Goal: Find specific fact: Find specific fact

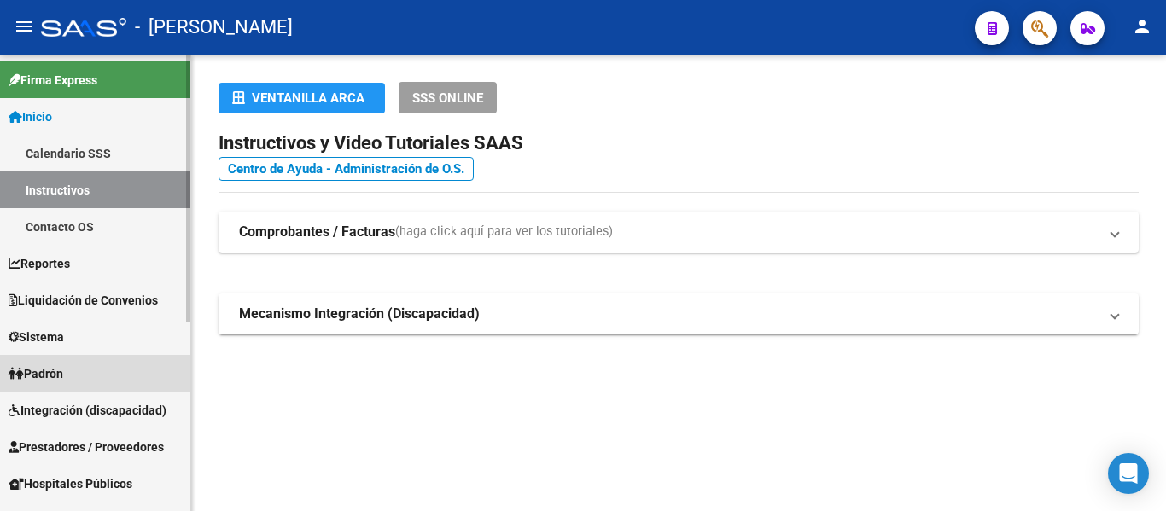
click at [128, 384] on link "Padrón" at bounding box center [95, 373] width 190 height 37
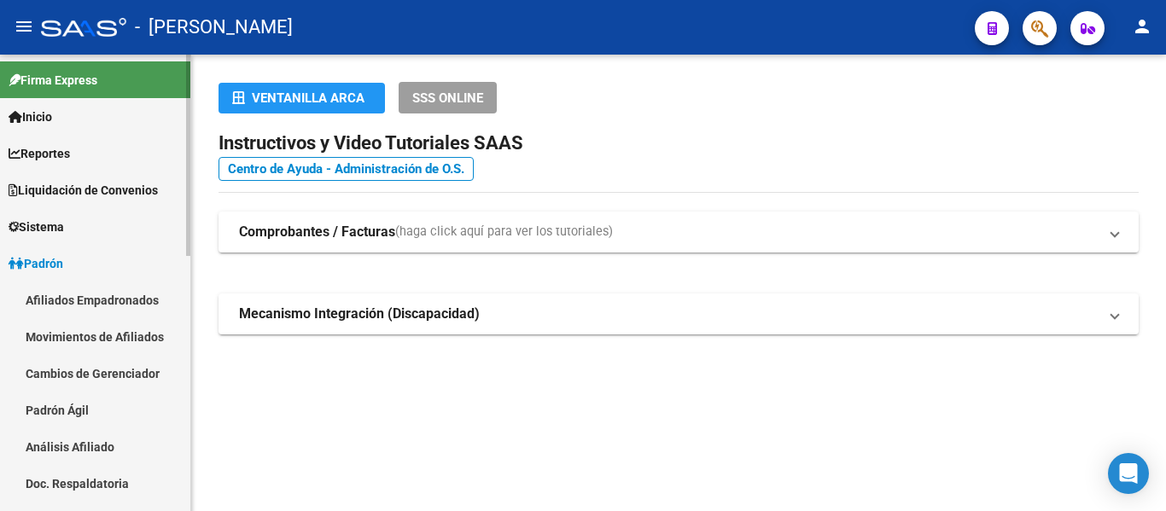
click at [128, 397] on link "Padrón Ágil" at bounding box center [95, 410] width 190 height 37
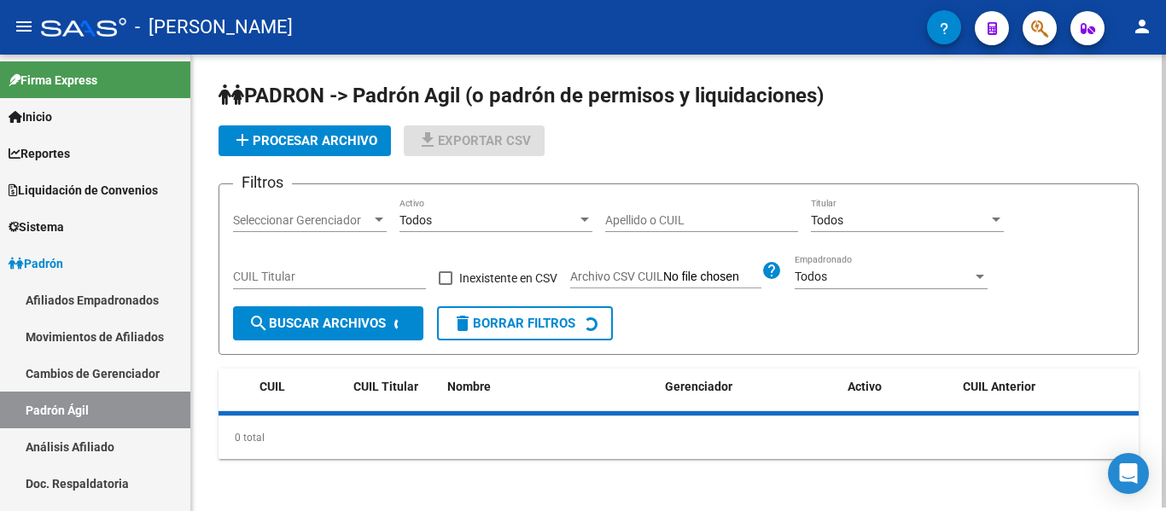
click at [707, 210] on div "Apellido o CUIL" at bounding box center [701, 215] width 193 height 34
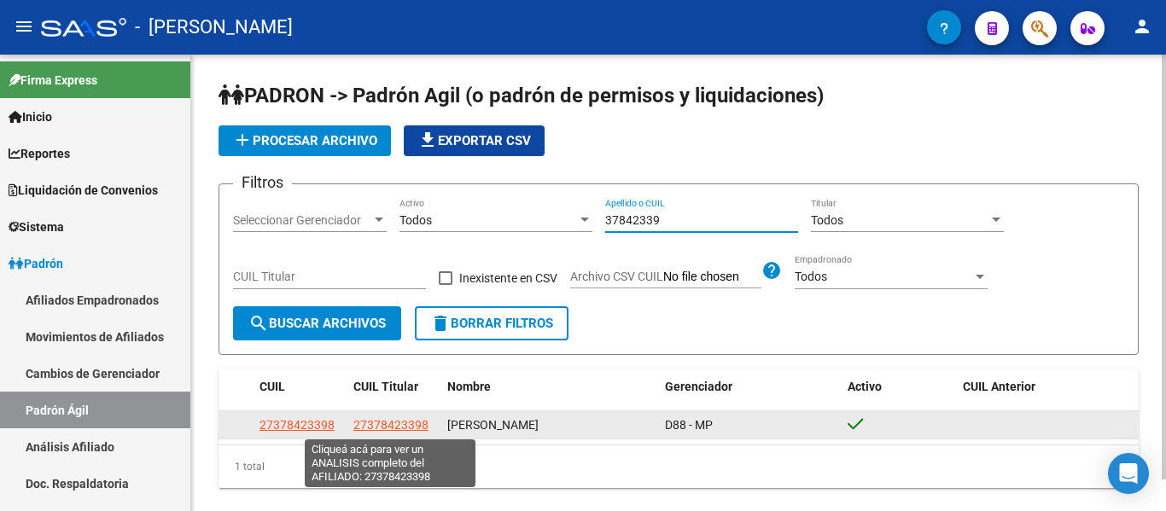
click at [392, 423] on span "27378423398" at bounding box center [390, 425] width 75 height 14
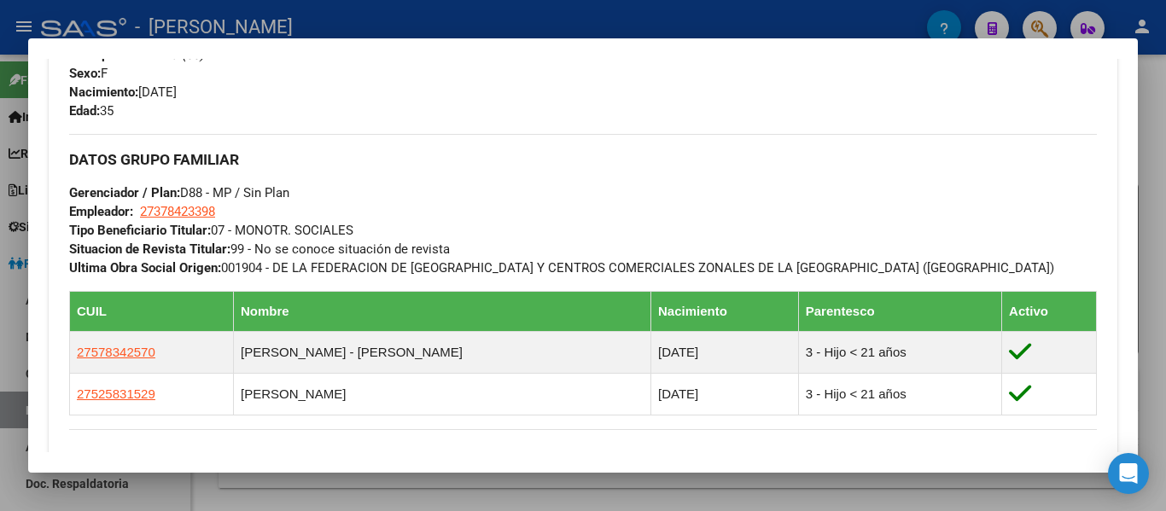
scroll to position [854, 0]
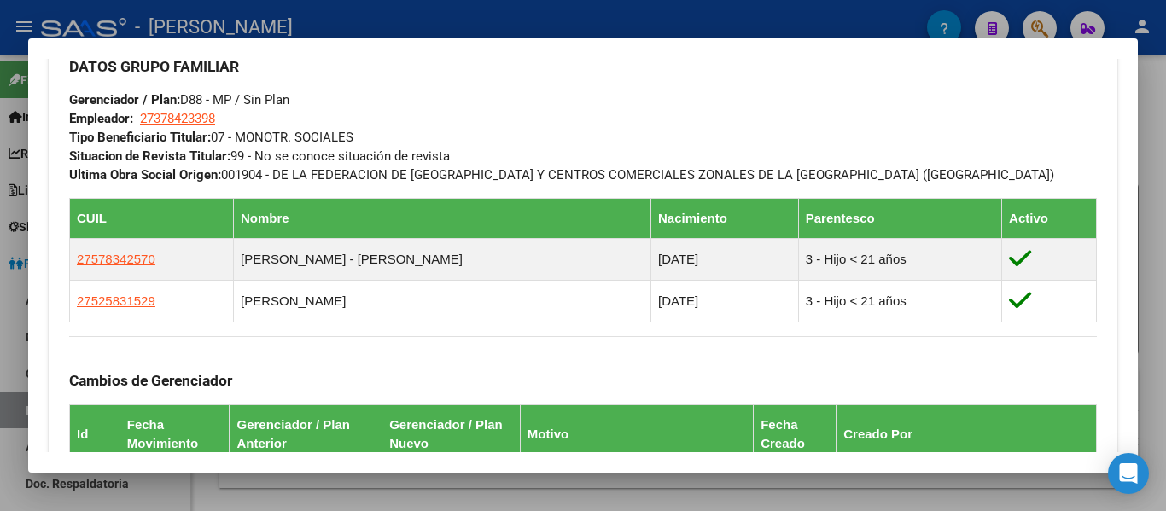
click at [429, 19] on div at bounding box center [583, 255] width 1166 height 511
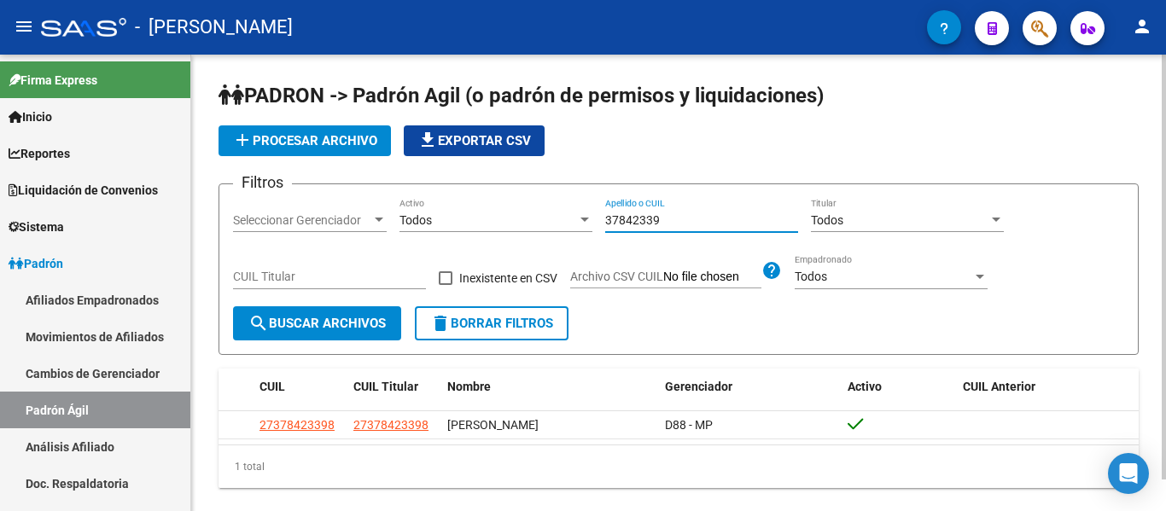
drag, startPoint x: 677, startPoint y: 222, endPoint x: 557, endPoint y: 218, distance: 119.6
click at [557, 218] on div "Filtros Seleccionar Gerenciador Seleccionar Gerenciador Todos Activo 37842339 A…" at bounding box center [678, 252] width 891 height 108
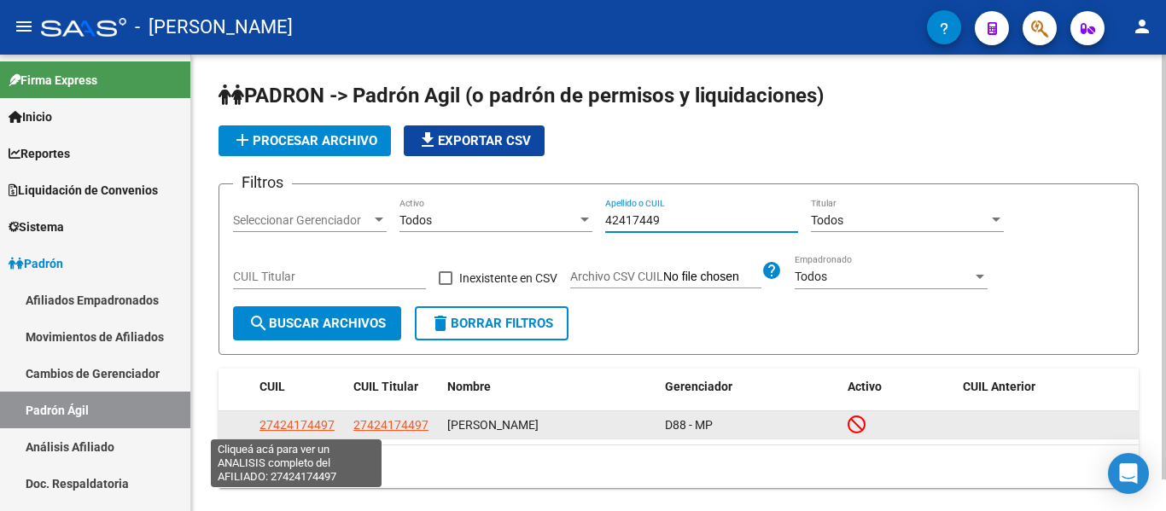
type input "42417449"
click at [311, 424] on span "27424174497" at bounding box center [297, 425] width 75 height 14
type textarea "27424174497"
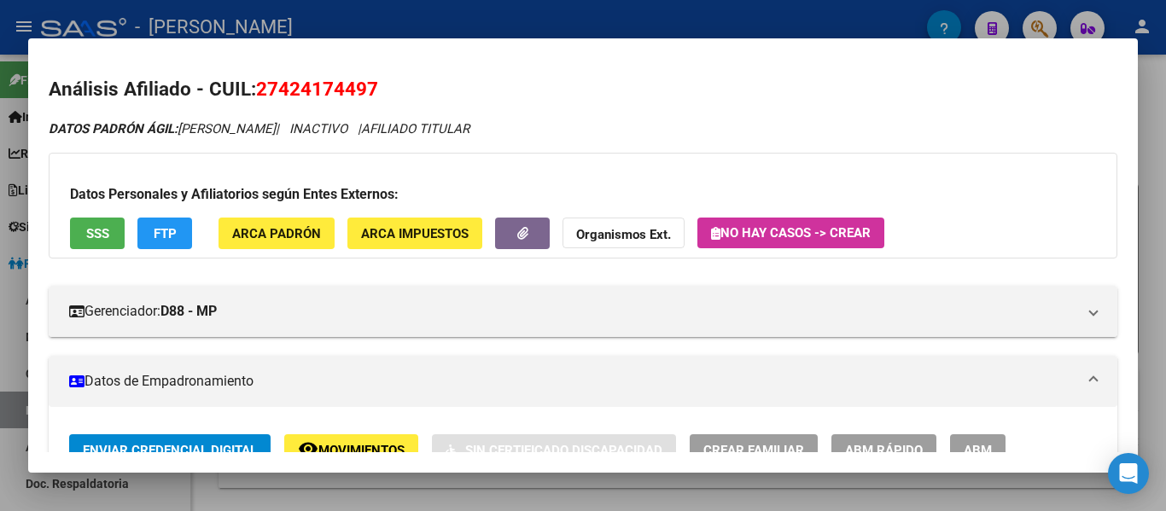
drag, startPoint x: 261, startPoint y: 87, endPoint x: 377, endPoint y: 81, distance: 115.4
click at [377, 81] on span "27424174497" at bounding box center [317, 89] width 122 height 22
copy span "27424174497"
click at [262, 81] on span "27424174497" at bounding box center [317, 89] width 122 height 22
drag, startPoint x: 258, startPoint y: 85, endPoint x: 370, endPoint y: 100, distance: 112.8
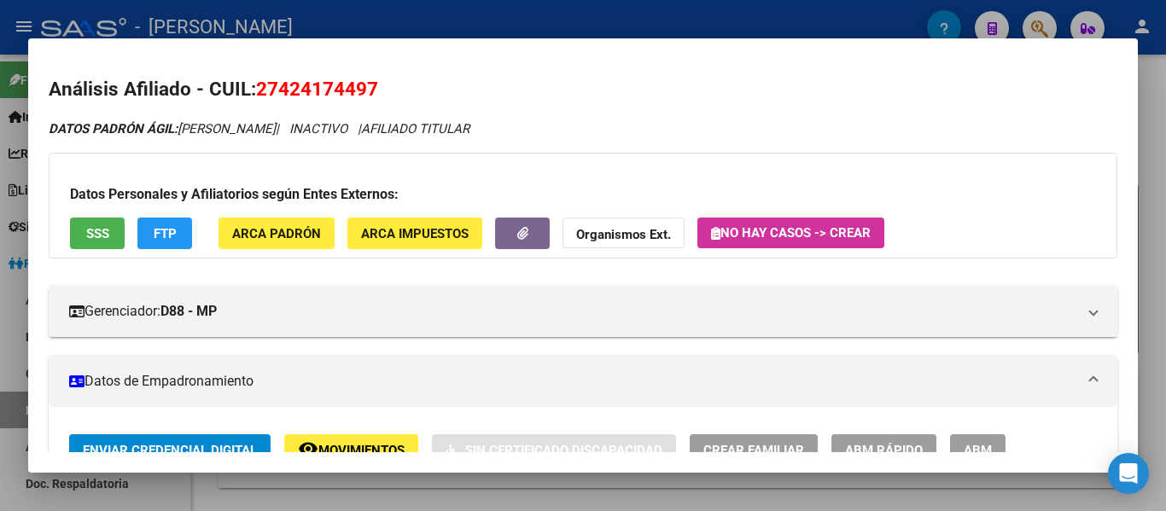
click at [378, 101] on h2 "Análisis Afiliado - CUIL: 27424174497" at bounding box center [583, 89] width 1069 height 29
copy span "27424174497"
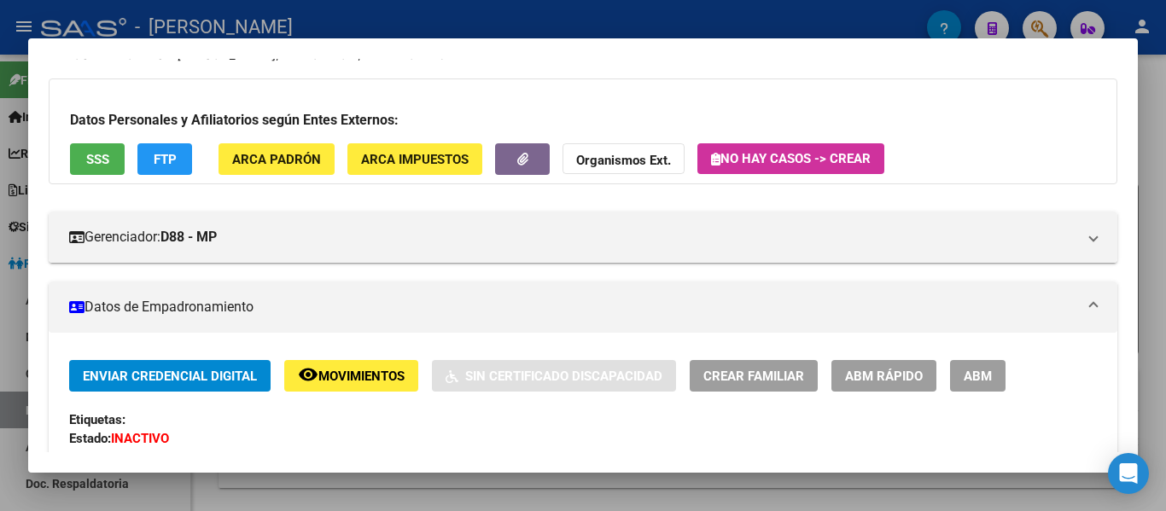
scroll to position [0, 0]
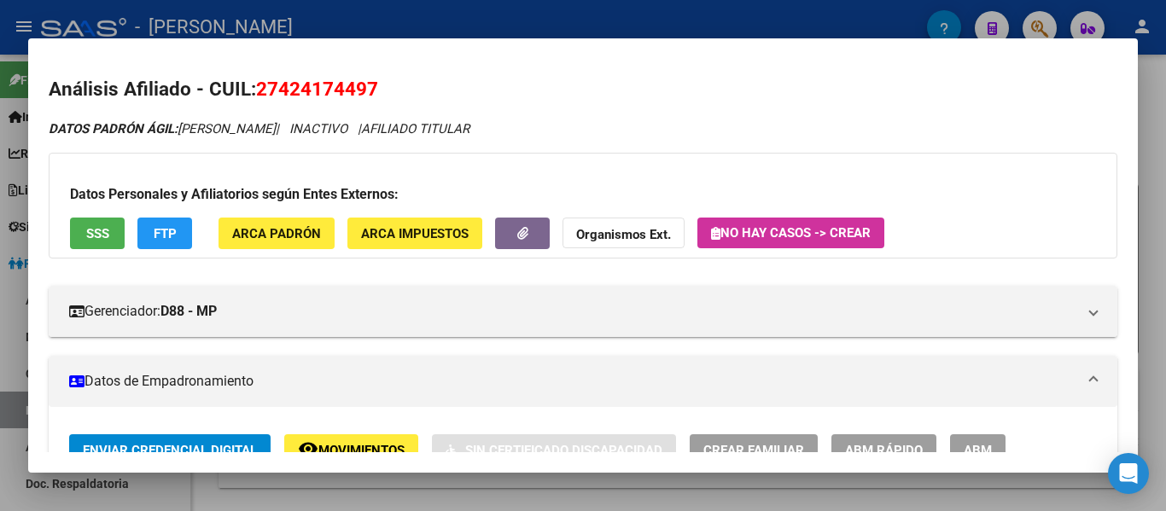
drag, startPoint x: 527, startPoint y: 85, endPoint x: 517, endPoint y: 85, distance: 10.2
click at [525, 85] on h2 "Análisis Afiliado - CUIL: 27424174497" at bounding box center [583, 89] width 1069 height 29
click at [271, 84] on span "27424174497" at bounding box center [317, 89] width 122 height 22
drag, startPoint x: 258, startPoint y: 84, endPoint x: 365, endPoint y: 83, distance: 107.6
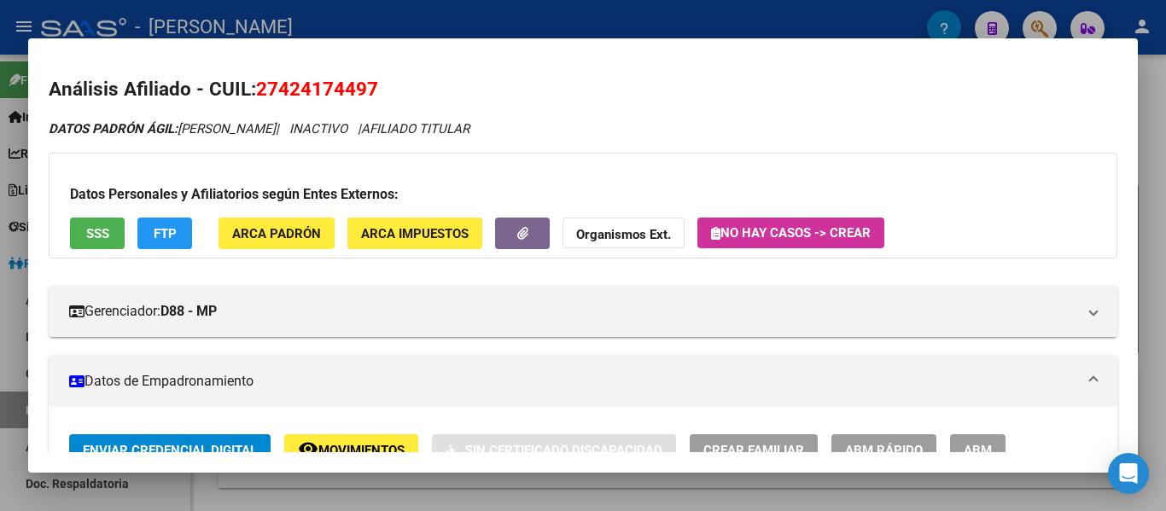
click at [382, 83] on h2 "Análisis Afiliado - CUIL: 27424174497" at bounding box center [583, 89] width 1069 height 29
copy span "27424174497"
click at [427, 87] on h2 "Análisis Afiliado - CUIL: 27424174497" at bounding box center [583, 89] width 1069 height 29
click at [401, 75] on h2 "Análisis Afiliado - CUIL: 27424174497" at bounding box center [583, 89] width 1069 height 29
drag, startPoint x: 258, startPoint y: 88, endPoint x: 374, endPoint y: 85, distance: 116.2
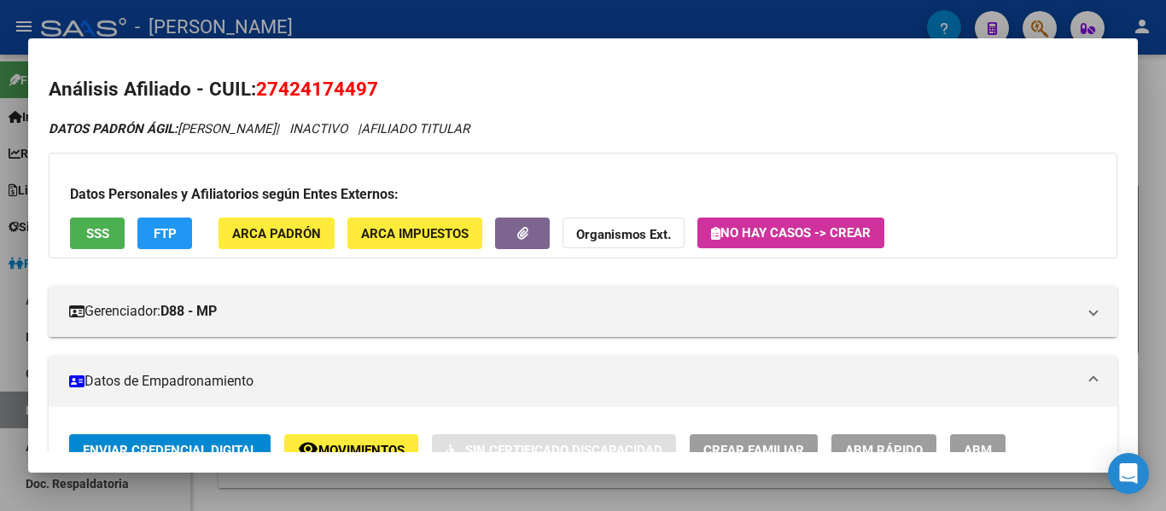
click at [374, 85] on span "27424174497" at bounding box center [317, 89] width 122 height 22
copy span "27424174497"
click at [442, 20] on div at bounding box center [583, 255] width 1166 height 511
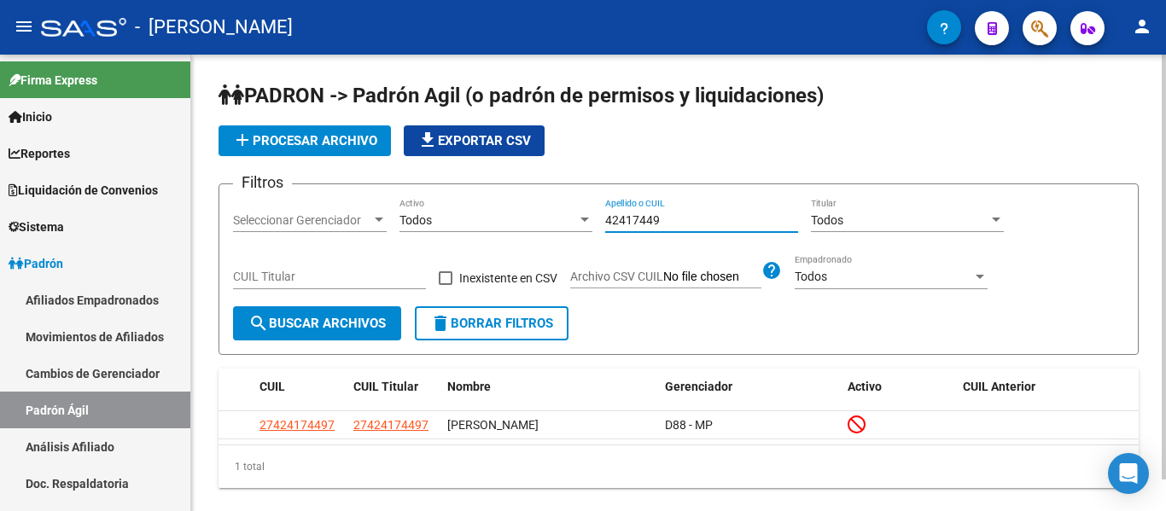
drag, startPoint x: 682, startPoint y: 220, endPoint x: 597, endPoint y: 219, distance: 85.4
click at [597, 219] on div "Filtros Seleccionar Gerenciador Seleccionar Gerenciador Todos Activo 42417449 A…" at bounding box center [678, 252] width 891 height 108
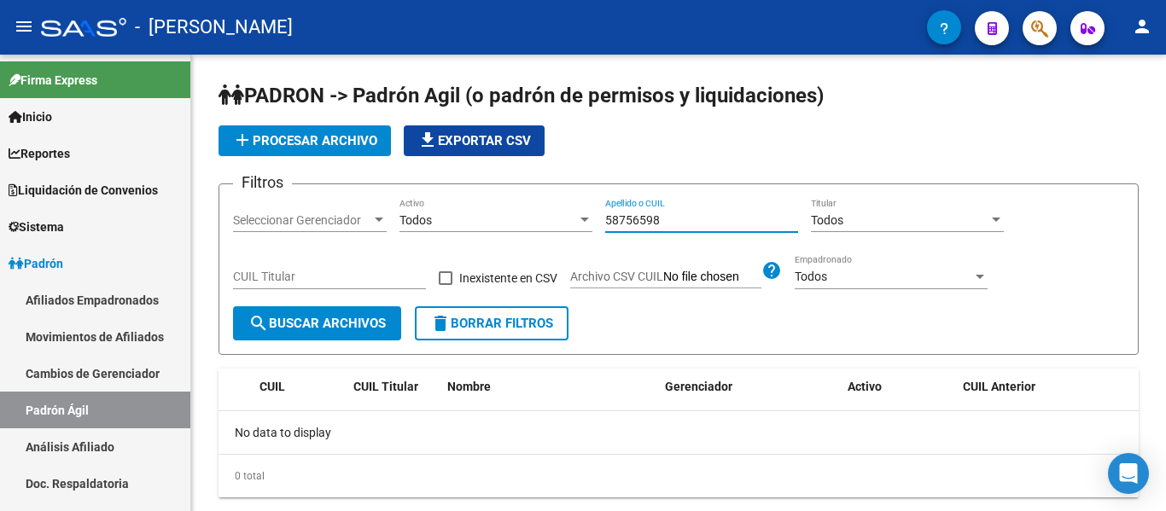
type input "58756598"
drag, startPoint x: 689, startPoint y: 213, endPoint x: 597, endPoint y: 213, distance: 92.2
click at [597, 213] on div "Filtros Seleccionar Gerenciador Seleccionar Gerenciador Todos Activo 58756598 A…" at bounding box center [678, 252] width 891 height 108
paste input "58756598"
drag, startPoint x: 675, startPoint y: 223, endPoint x: 565, endPoint y: 220, distance: 110.2
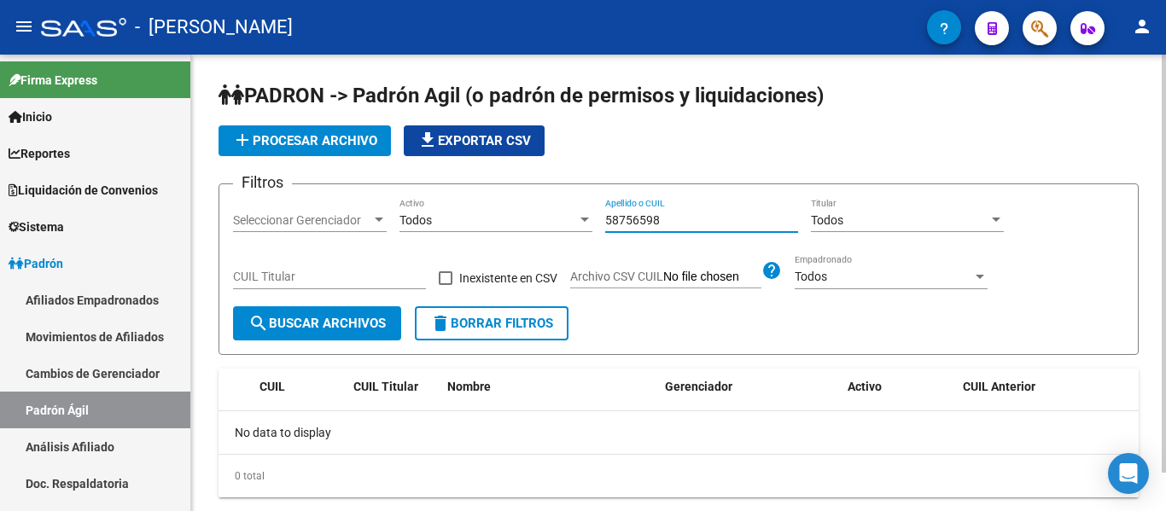
click at [565, 220] on div "Filtros Seleccionar Gerenciador Seleccionar Gerenciador Todos Activo 58756598 A…" at bounding box center [678, 252] width 891 height 108
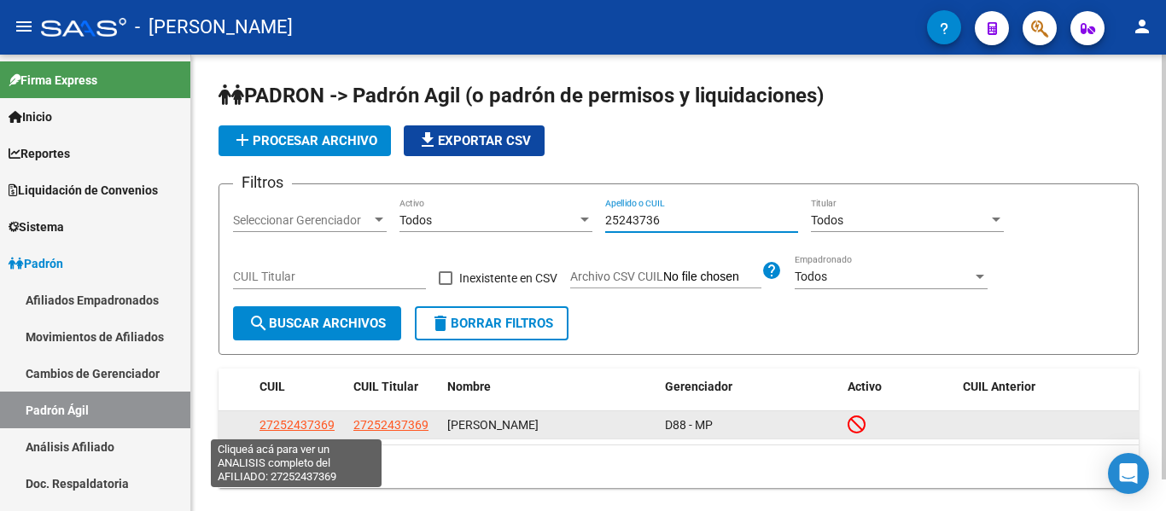
type input "25243736"
click at [290, 425] on span "27252437369" at bounding box center [297, 425] width 75 height 14
type textarea "27252437369"
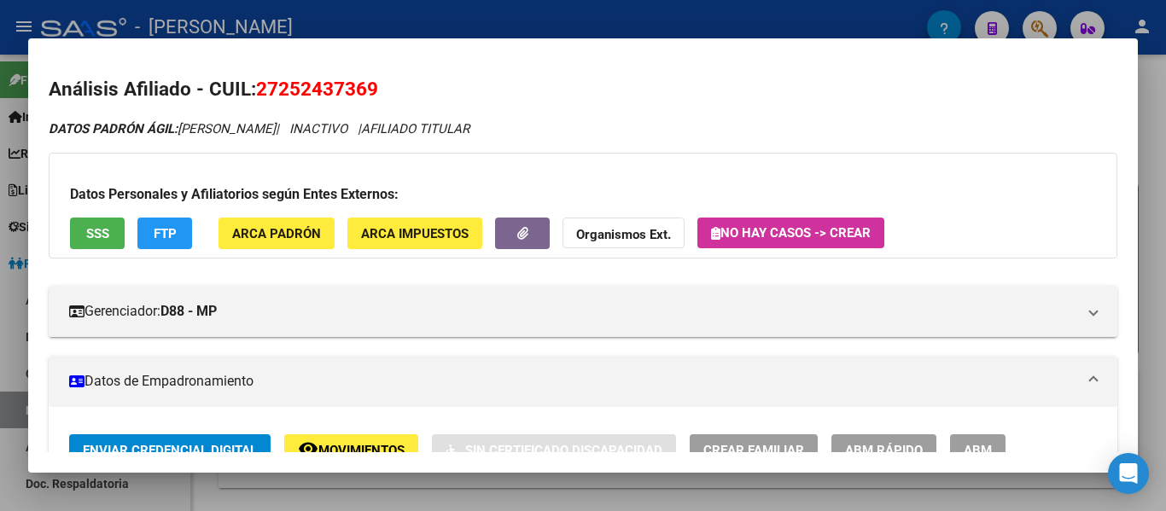
drag, startPoint x: 265, startPoint y: 84, endPoint x: 378, endPoint y: 92, distance: 113.9
click at [380, 92] on h2 "Análisis Afiliado - CUIL: 27252437369" at bounding box center [583, 89] width 1069 height 29
copy span "27252437369"
click at [271, 82] on span "27252437369" at bounding box center [317, 89] width 122 height 22
drag, startPoint x: 259, startPoint y: 82, endPoint x: 377, endPoint y: 82, distance: 117.8
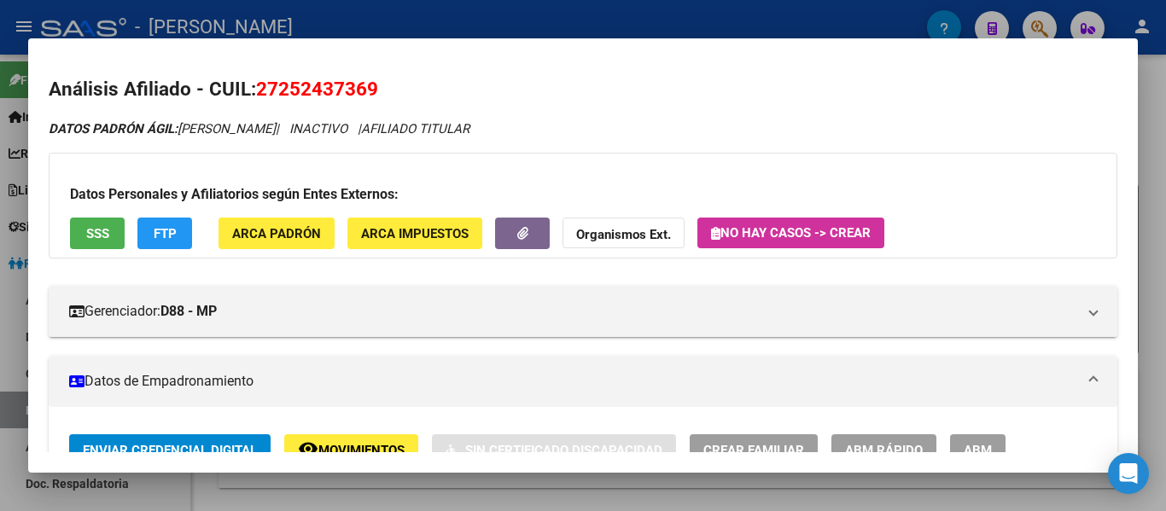
click at [377, 82] on span "27252437369" at bounding box center [317, 89] width 122 height 22
copy span "27252437369"
click at [377, 79] on span "27252437369" at bounding box center [317, 89] width 122 height 22
drag, startPoint x: 260, startPoint y: 85, endPoint x: 375, endPoint y: 84, distance: 115.3
click at [375, 84] on span "27252437369" at bounding box center [317, 89] width 122 height 22
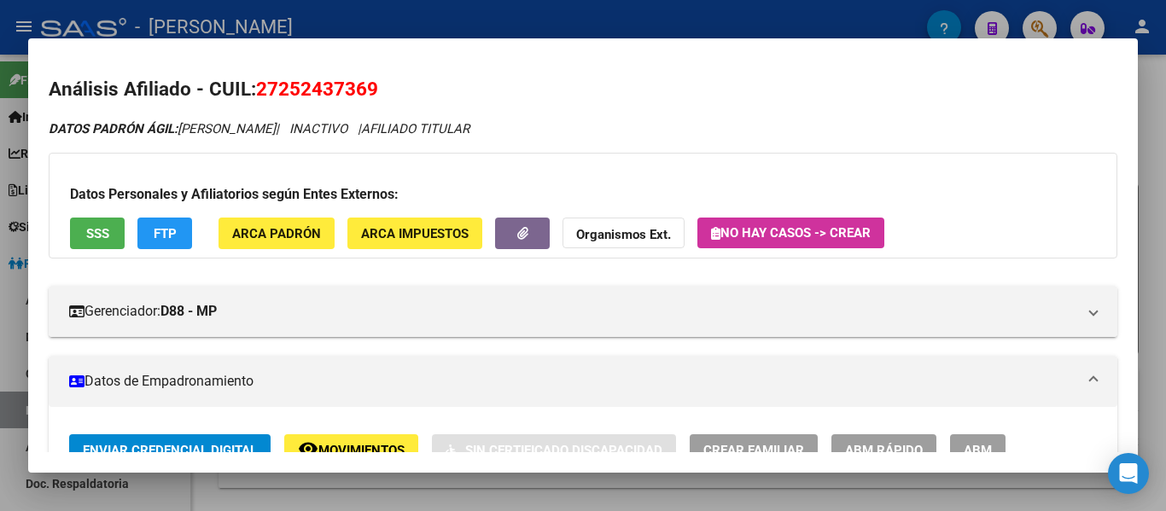
copy span "27252437369"
